Goal: Check status: Check status

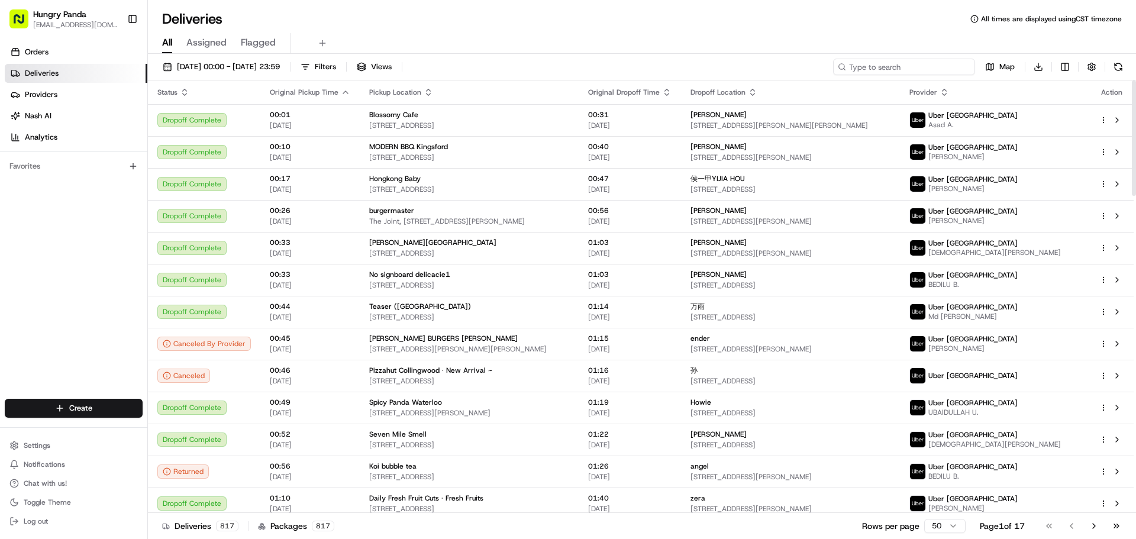
click at [913, 63] on input at bounding box center [904, 67] width 142 height 17
paste input "0019486245653745971322"
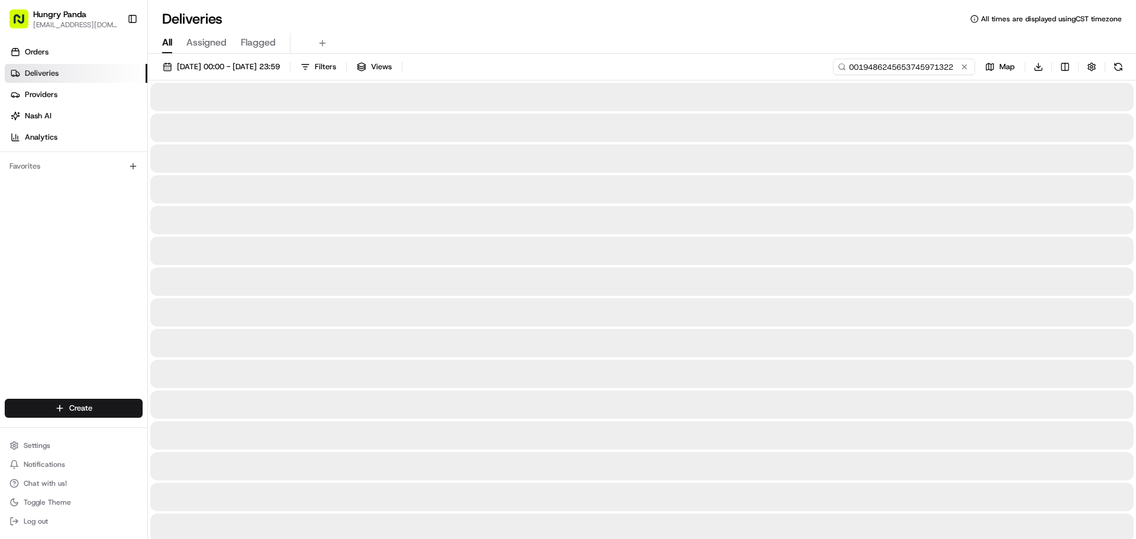
type input "0019486245653745971322"
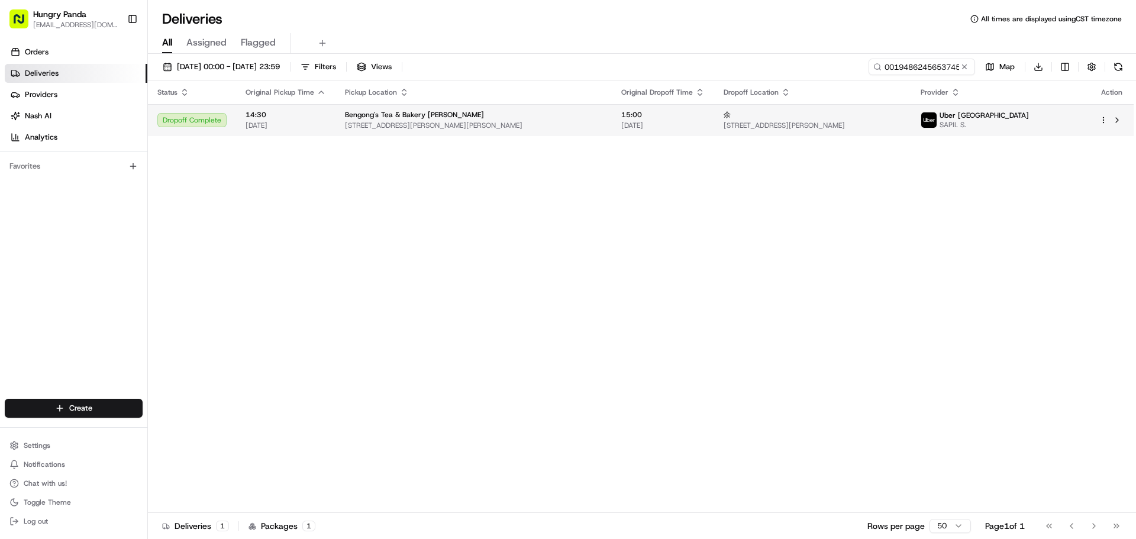
click at [901, 127] on span "[STREET_ADDRESS][PERSON_NAME]" at bounding box center [812, 125] width 178 height 9
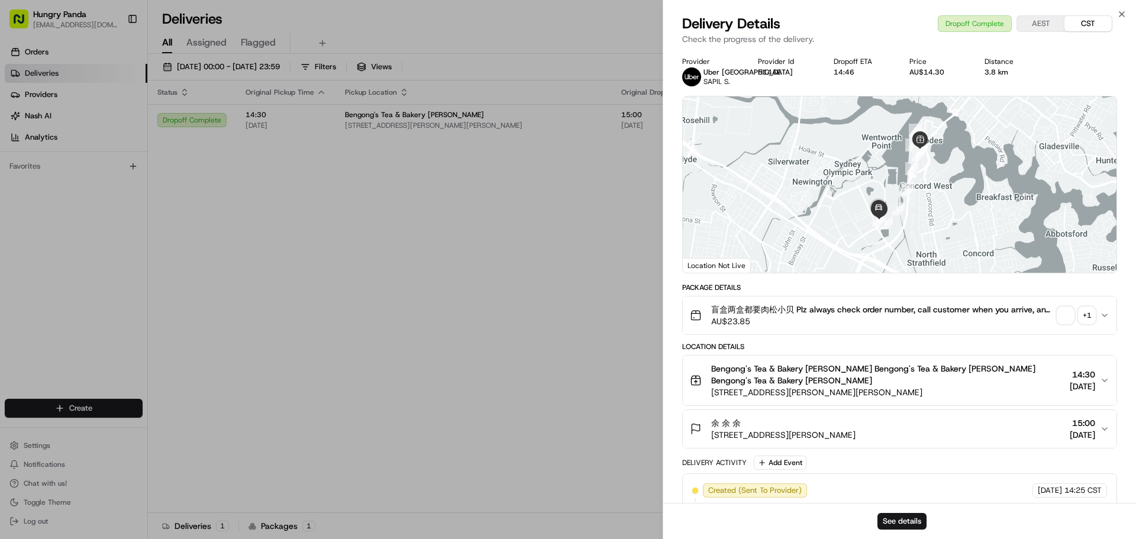
click at [1088, 310] on div "+ 1" at bounding box center [1086, 315] width 17 height 17
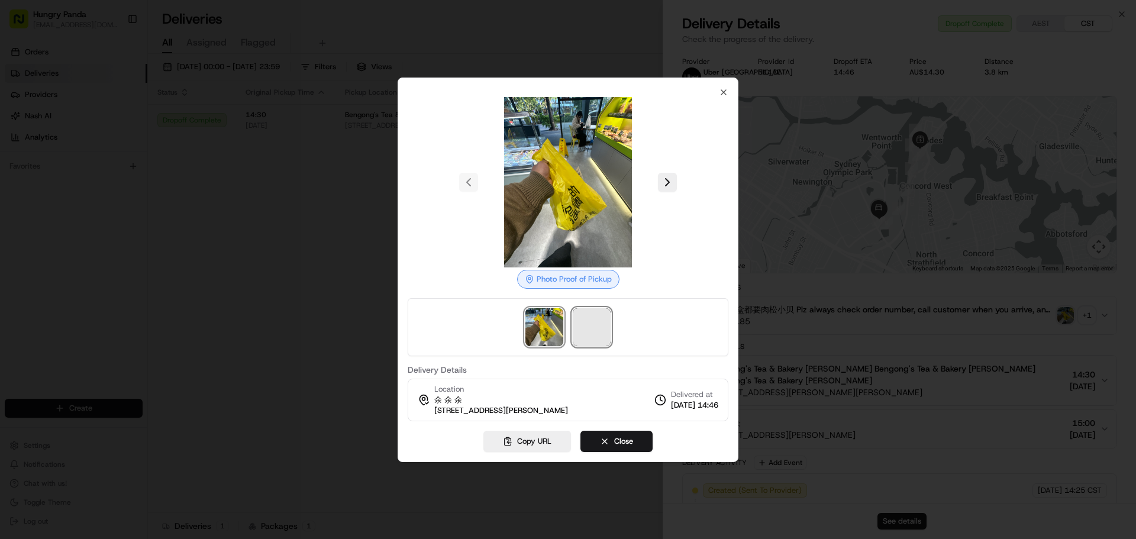
click at [599, 316] on span at bounding box center [591, 327] width 38 height 38
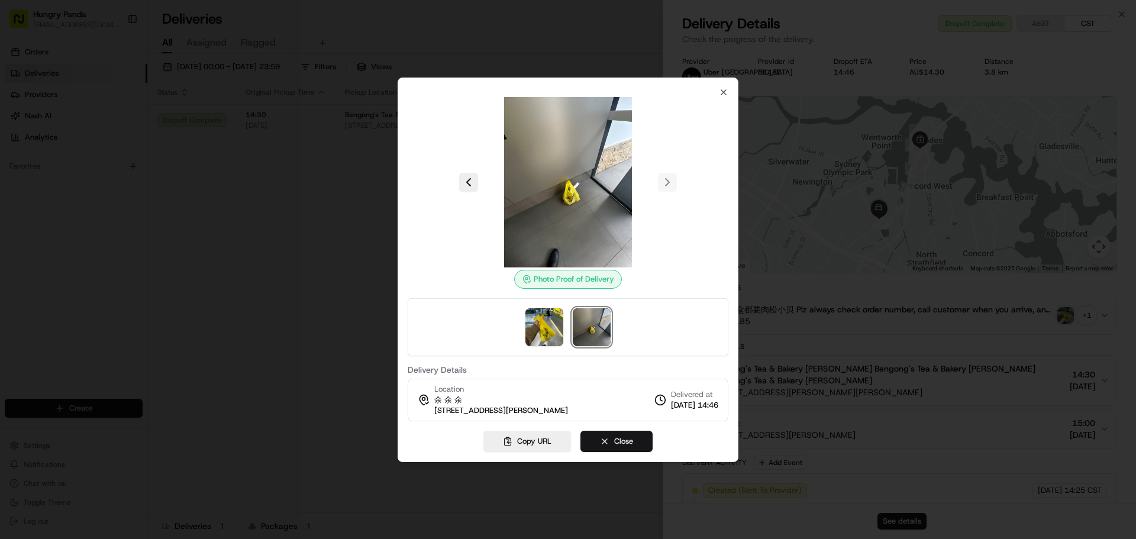
click at [613, 449] on button "Close" at bounding box center [616, 441] width 72 height 21
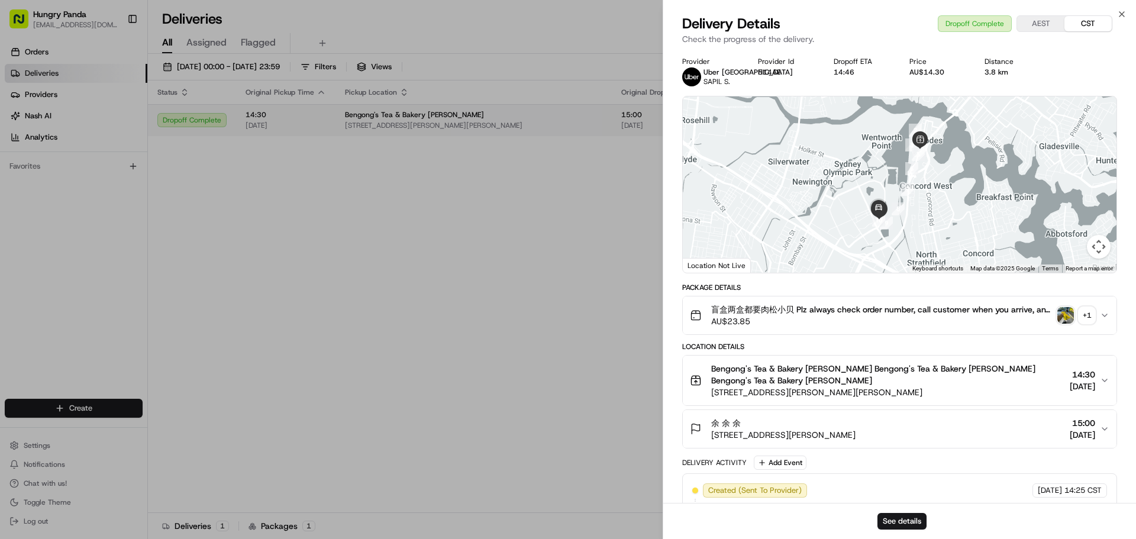
drag, startPoint x: 577, startPoint y: 366, endPoint x: 944, endPoint y: 130, distance: 436.5
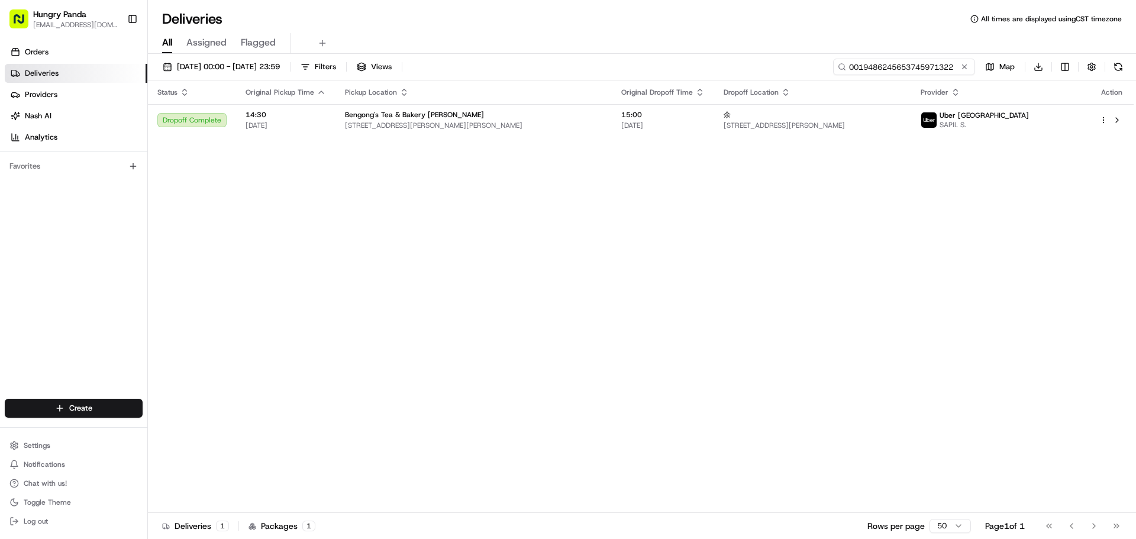
click at [921, 67] on input "0019486245653745971322" at bounding box center [904, 67] width 142 height 17
paste input "560942959575172496199"
type input "560942959575172496199"
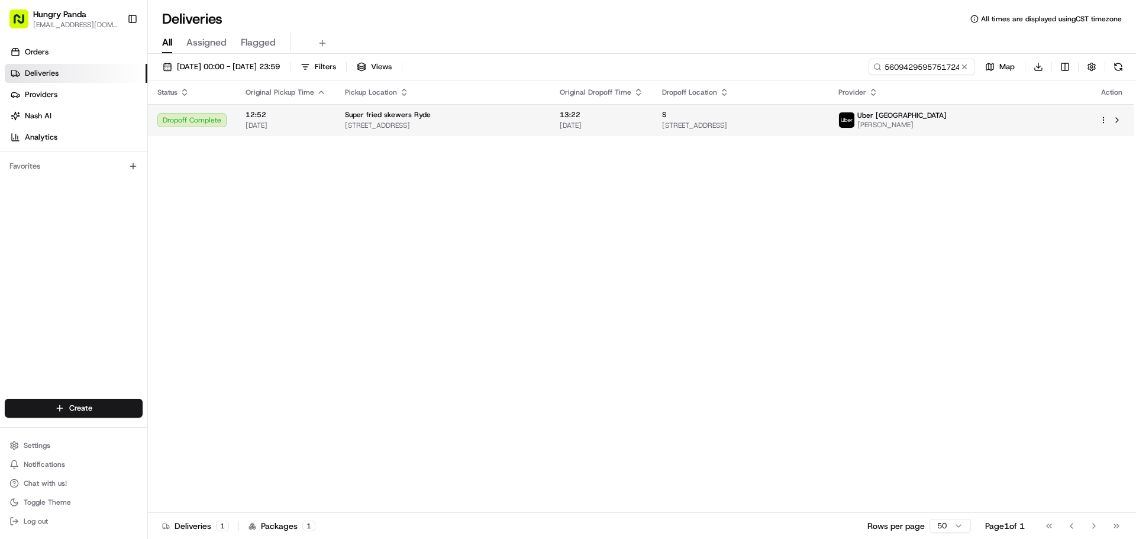
click at [819, 125] on span "[STREET_ADDRESS]" at bounding box center [740, 125] width 157 height 9
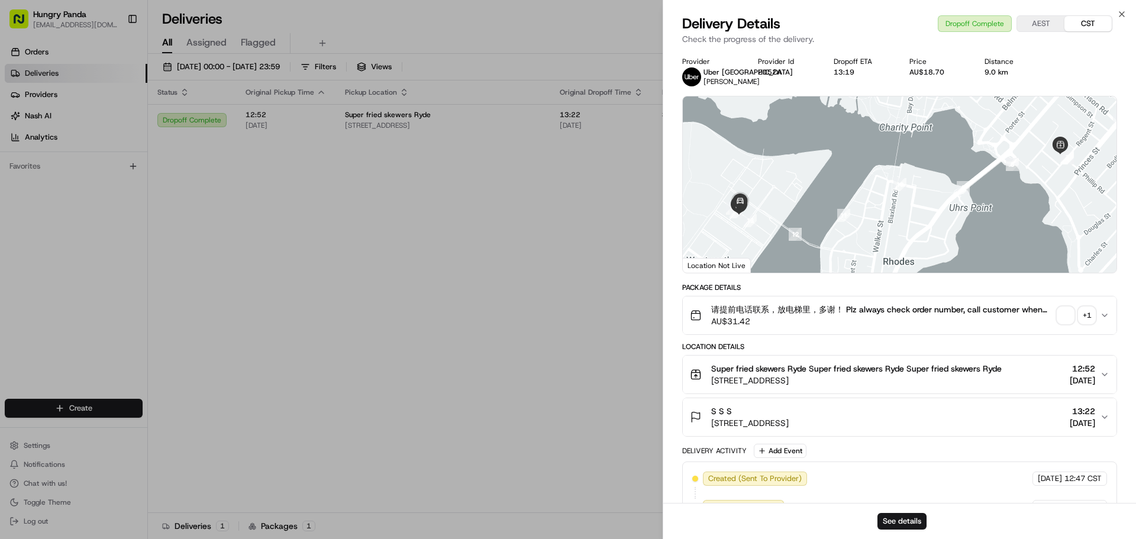
click at [1087, 316] on div "+ 1" at bounding box center [1086, 315] width 17 height 17
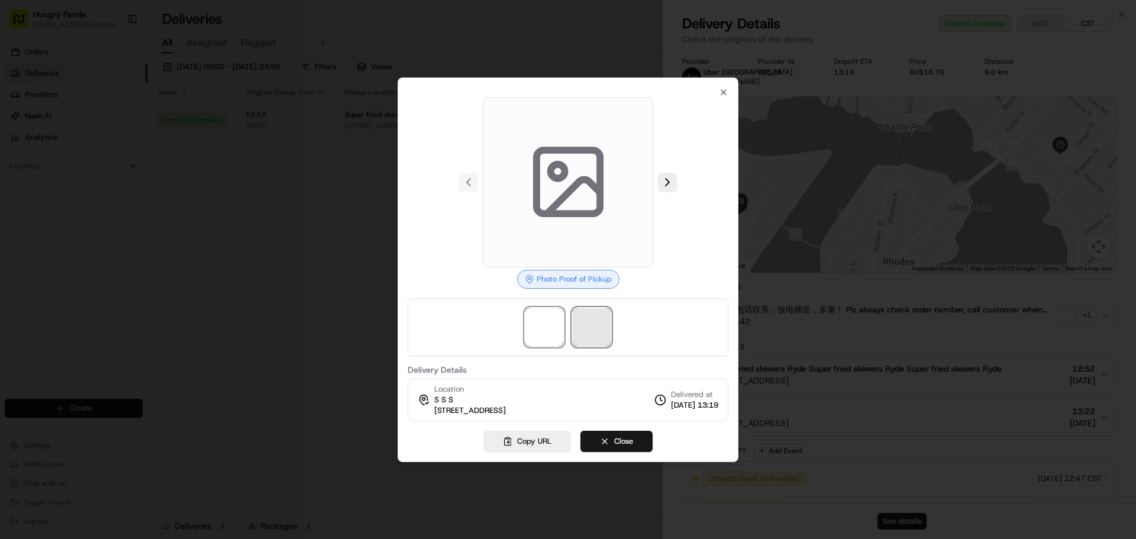
click at [584, 316] on span at bounding box center [591, 327] width 38 height 38
